Goal: Task Accomplishment & Management: Manage account settings

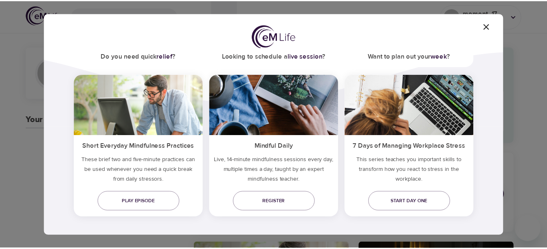
scroll to position [62, 0]
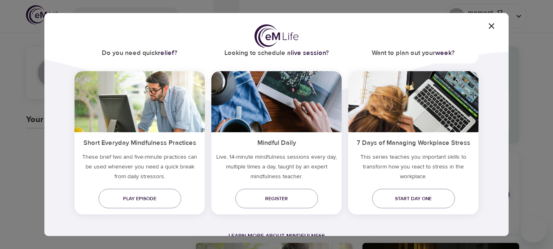
click at [497, 22] on span "button" at bounding box center [492, 26] width 20 height 10
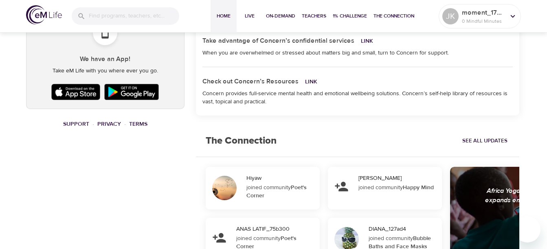
scroll to position [489, 0]
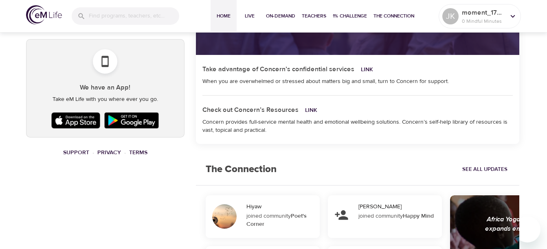
click at [71, 119] on img at bounding box center [75, 120] width 53 height 20
click at [515, 13] on icon at bounding box center [513, 16] width 9 height 9
click at [508, 14] on div at bounding box center [513, 16] width 12 height 12
click at [509, 14] on icon at bounding box center [513, 16] width 9 height 9
click at [514, 14] on icon at bounding box center [513, 16] width 9 height 9
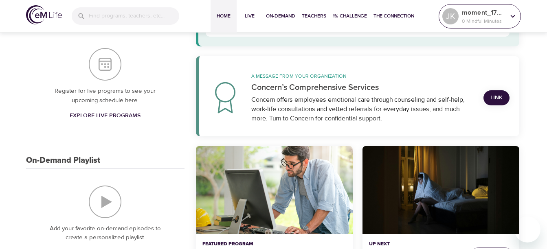
scroll to position [0, 0]
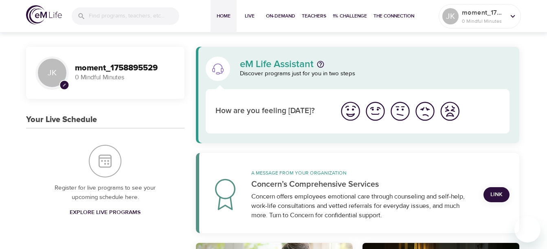
click at [226, 18] on span "Home" at bounding box center [224, 16] width 20 height 9
click at [221, 12] on span "Home" at bounding box center [224, 16] width 20 height 9
click at [496, 20] on p "0 Mindful Minutes" at bounding box center [483, 21] width 43 height 7
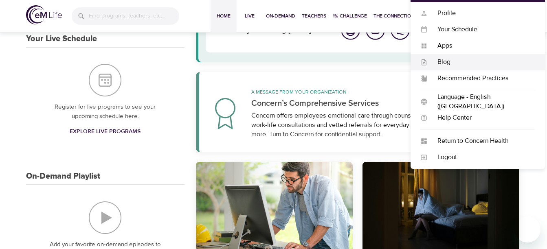
scroll to position [82, 0]
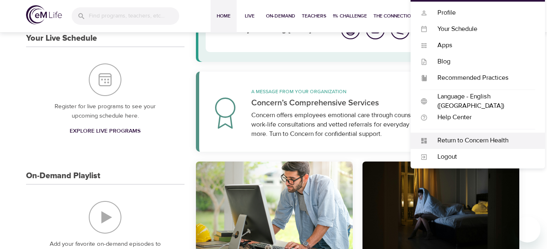
click at [445, 141] on div "Return to Concern Health" at bounding box center [482, 140] width 108 height 9
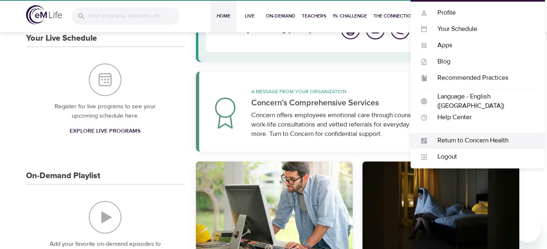
click at [463, 142] on div "Return to Concern Health" at bounding box center [482, 140] width 108 height 9
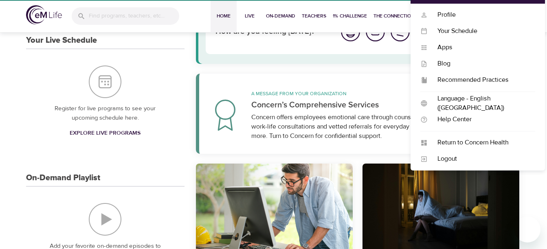
scroll to position [115, 0]
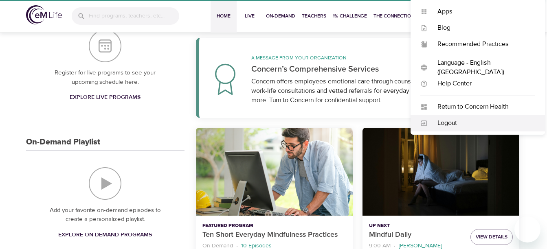
click at [448, 124] on div "Logout" at bounding box center [482, 123] width 108 height 9
